Goal: Task Accomplishment & Management: Use online tool/utility

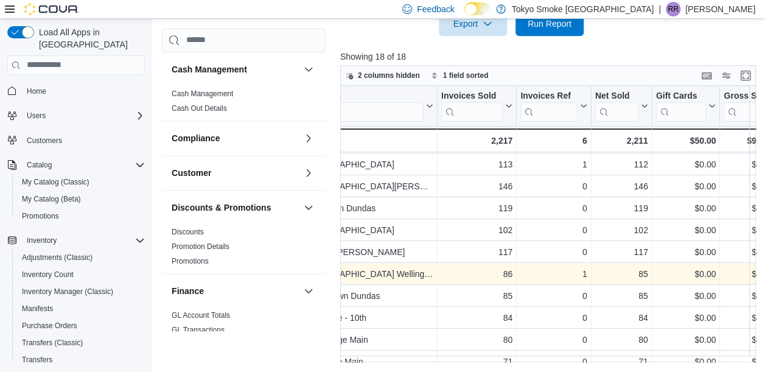
scroll to position [108, 0]
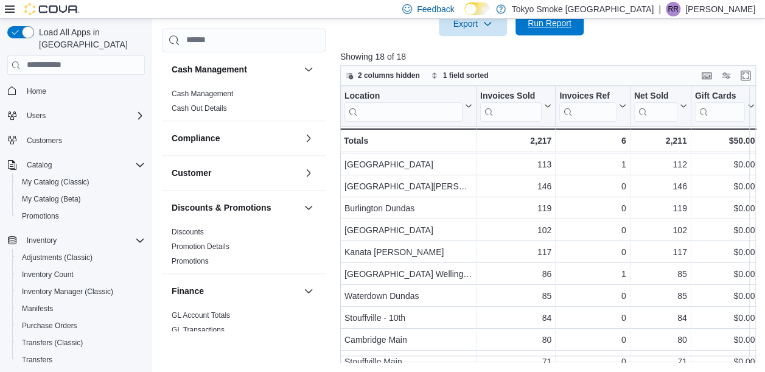
click at [554, 26] on span "Run Report" at bounding box center [550, 23] width 44 height 12
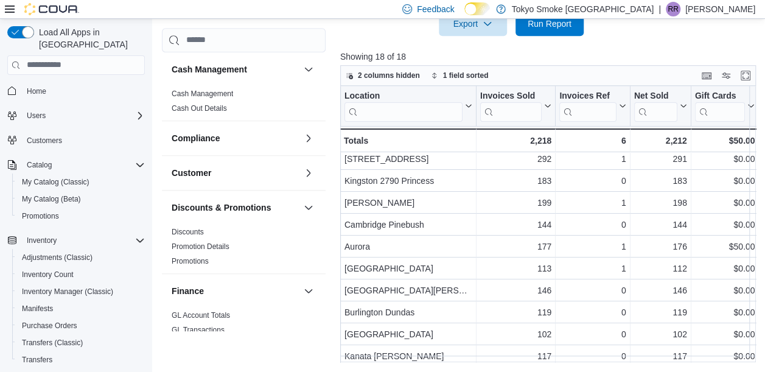
scroll to position [0, 0]
